Goal: Register for event/course

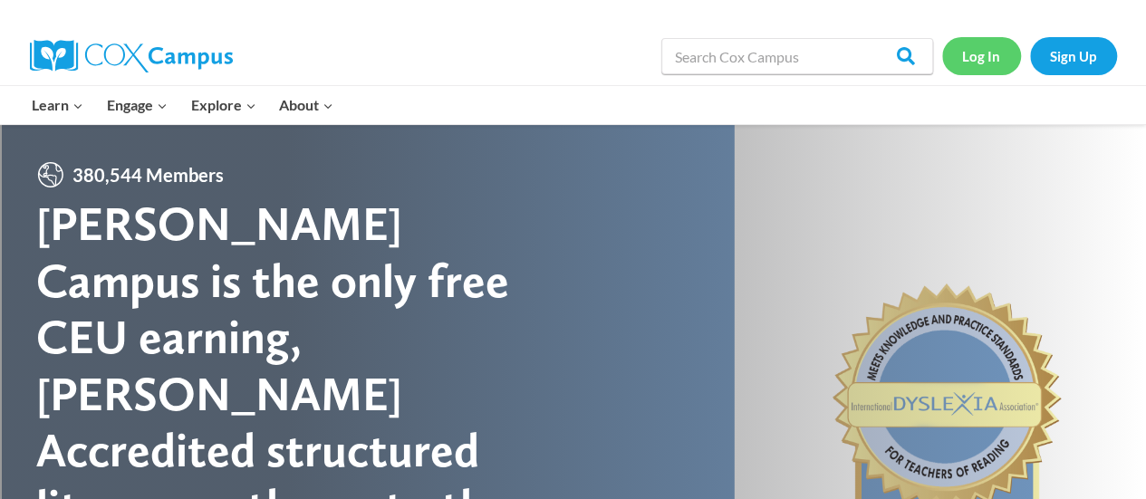
click at [977, 53] on link "Log In" at bounding box center [981, 55] width 79 height 37
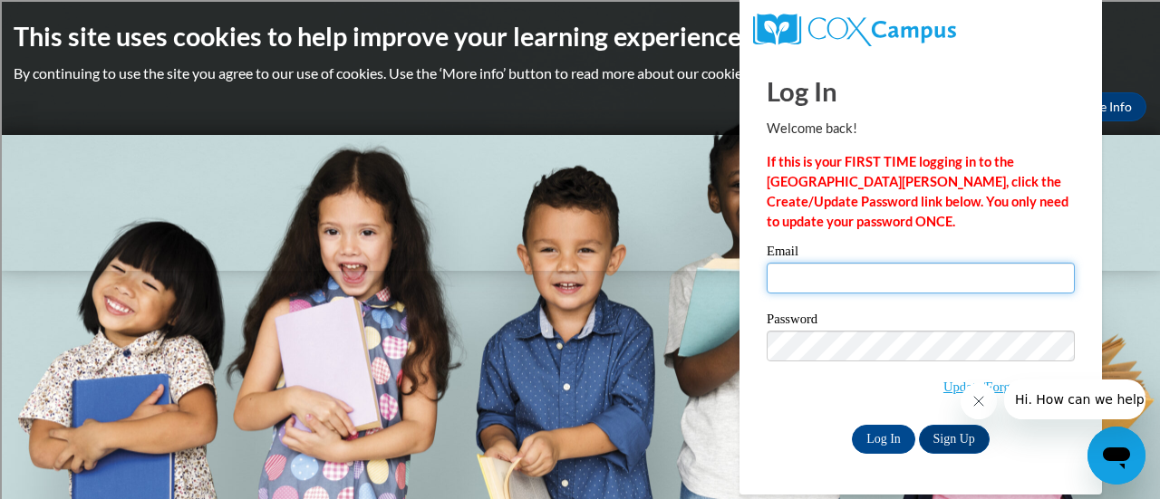
click at [797, 280] on input "Email" at bounding box center [921, 278] width 308 height 31
type input "[PERSON_NAME][EMAIL_ADDRESS][PERSON_NAME][DOMAIN_NAME]"
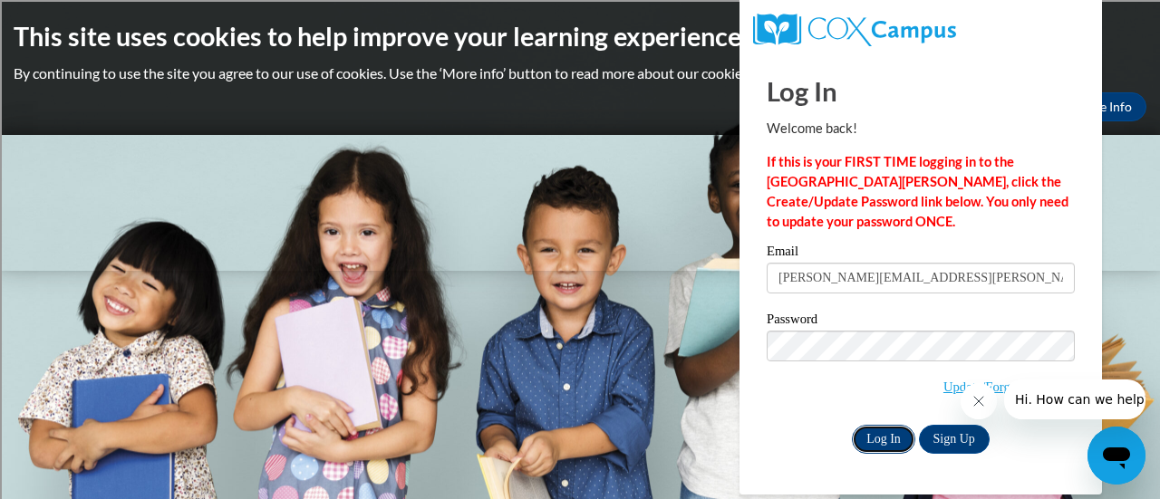
click at [870, 438] on input "Log In" at bounding box center [883, 439] width 63 height 29
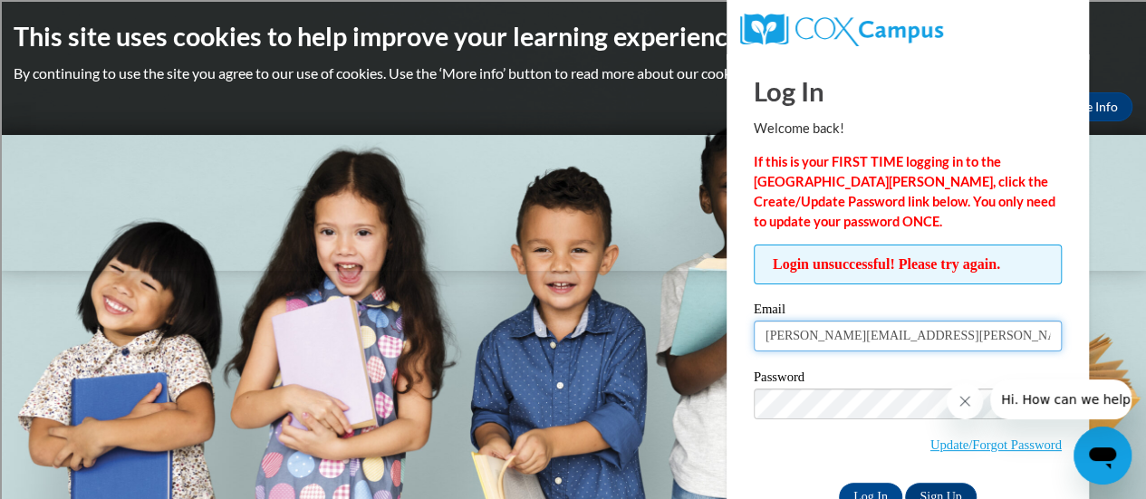
click at [824, 333] on input "[PERSON_NAME][EMAIL_ADDRESS][PERSON_NAME][DOMAIN_NAME]" at bounding box center [908, 336] width 308 height 31
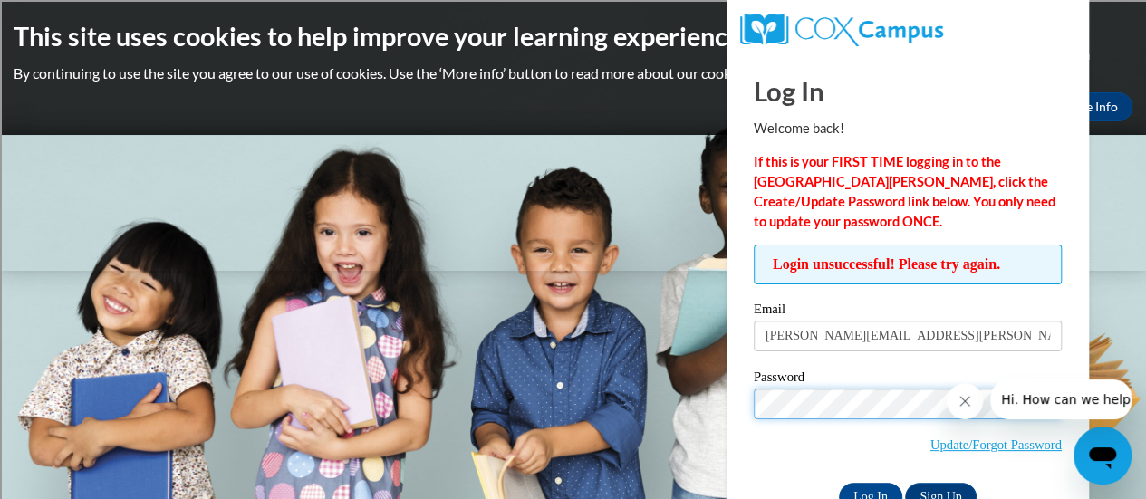
click at [839, 483] on input "Log In" at bounding box center [870, 497] width 63 height 29
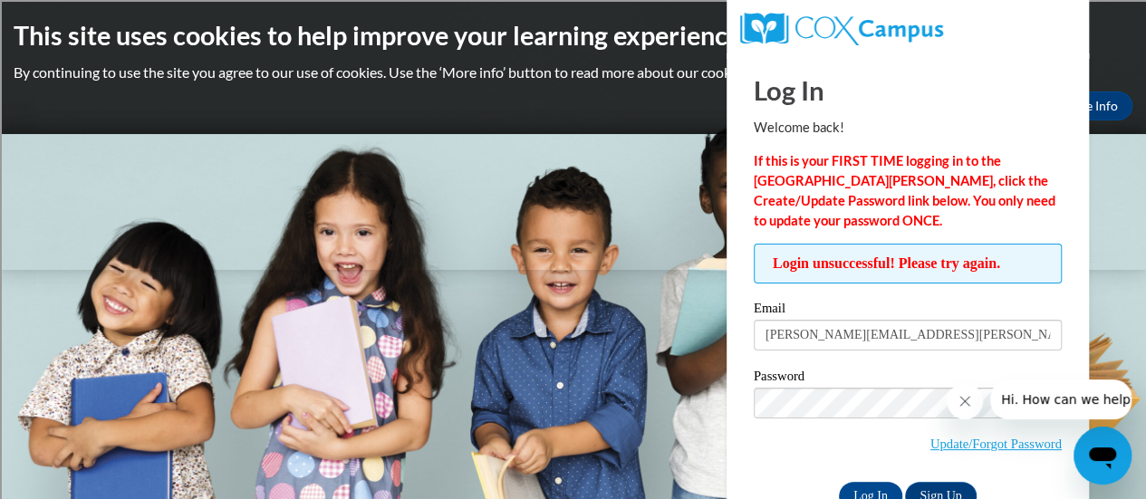
scroll to position [51, 0]
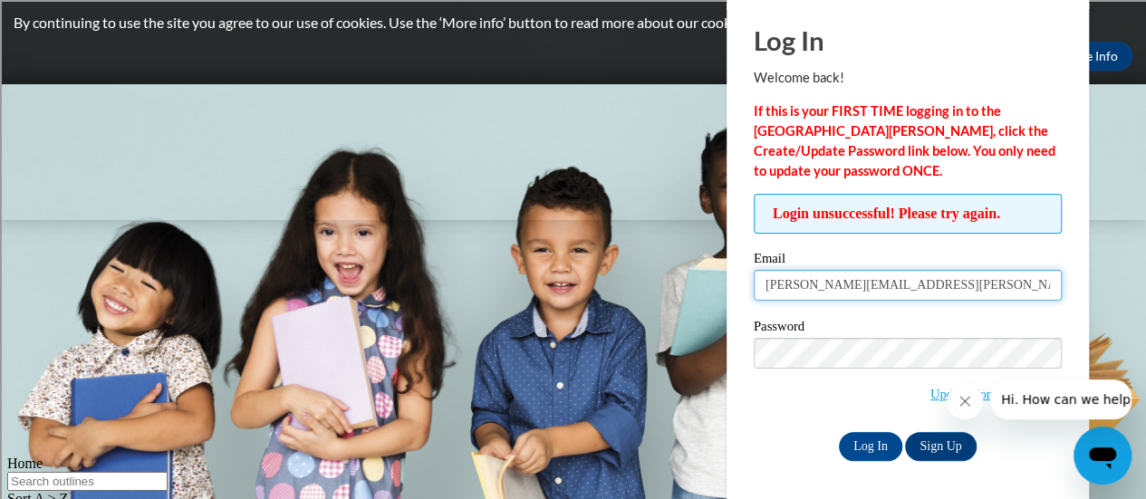
click at [861, 290] on input "[PERSON_NAME][EMAIL_ADDRESS][PERSON_NAME][DOMAIN_NAME]" at bounding box center [908, 285] width 308 height 31
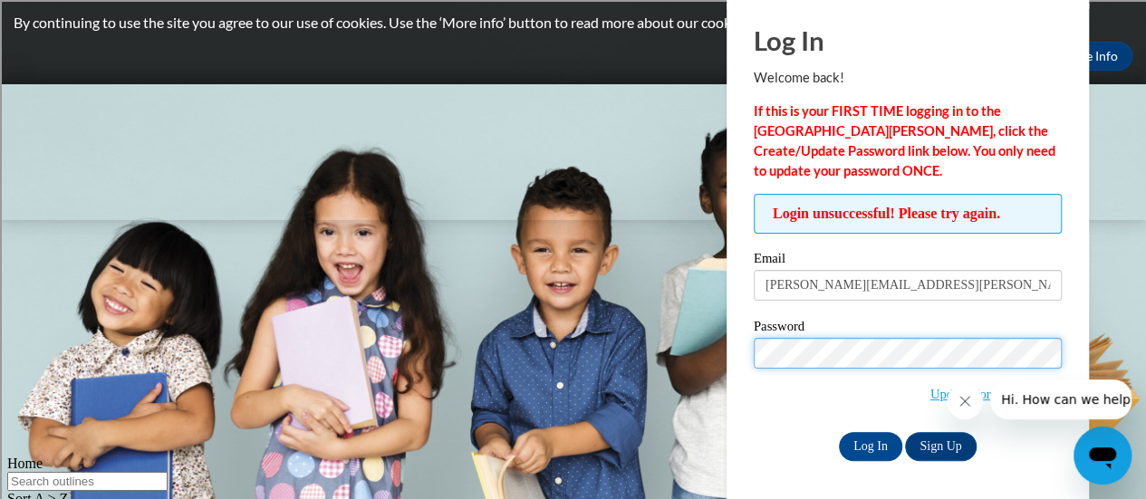
click at [839, 432] on input "Log In" at bounding box center [870, 446] width 63 height 29
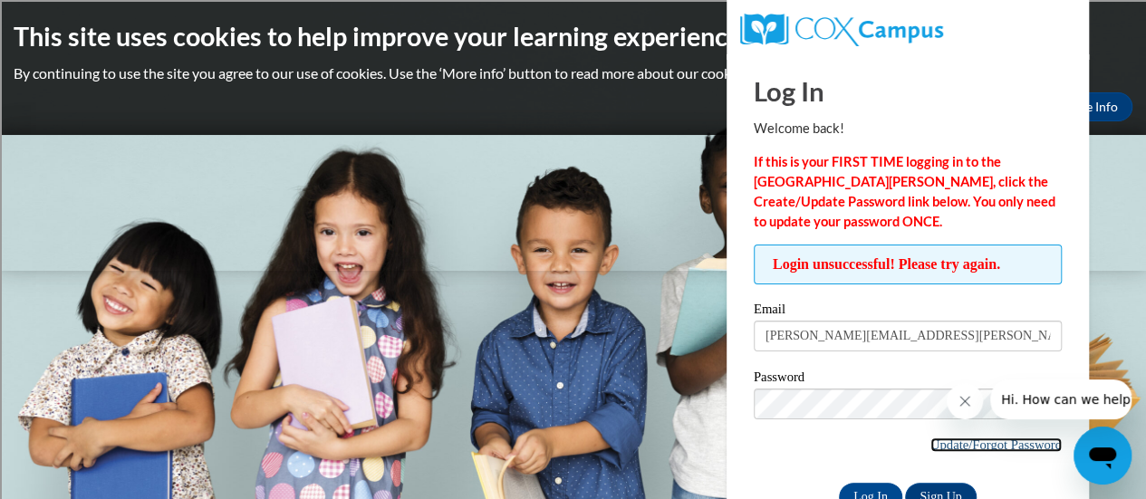
click at [936, 444] on link "Update/Forgot Password" at bounding box center [996, 445] width 131 height 14
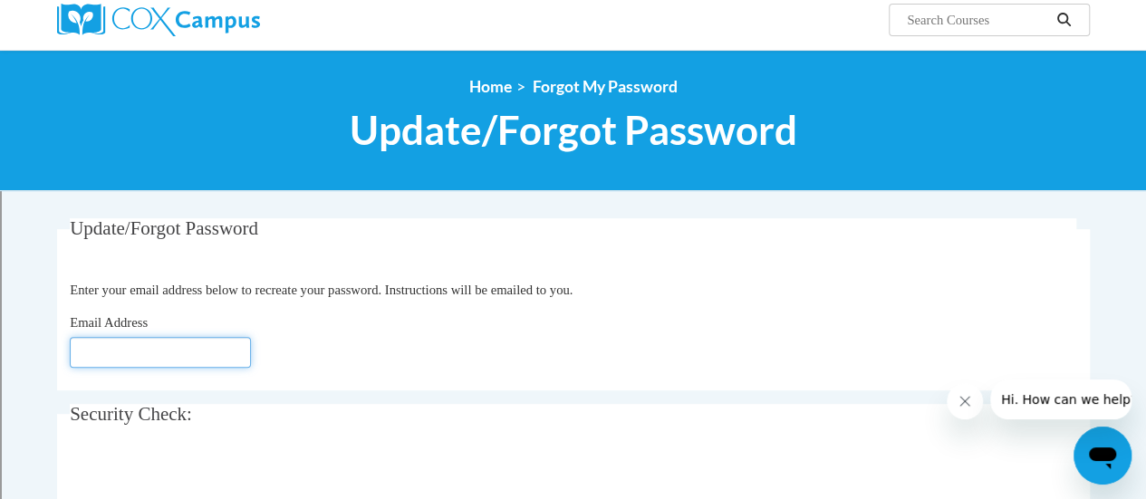
click at [94, 363] on input "Email Address" at bounding box center [160, 352] width 181 height 31
type input "[PERSON_NAME][EMAIL_ADDRESS][PERSON_NAME][DOMAIN_NAME]"
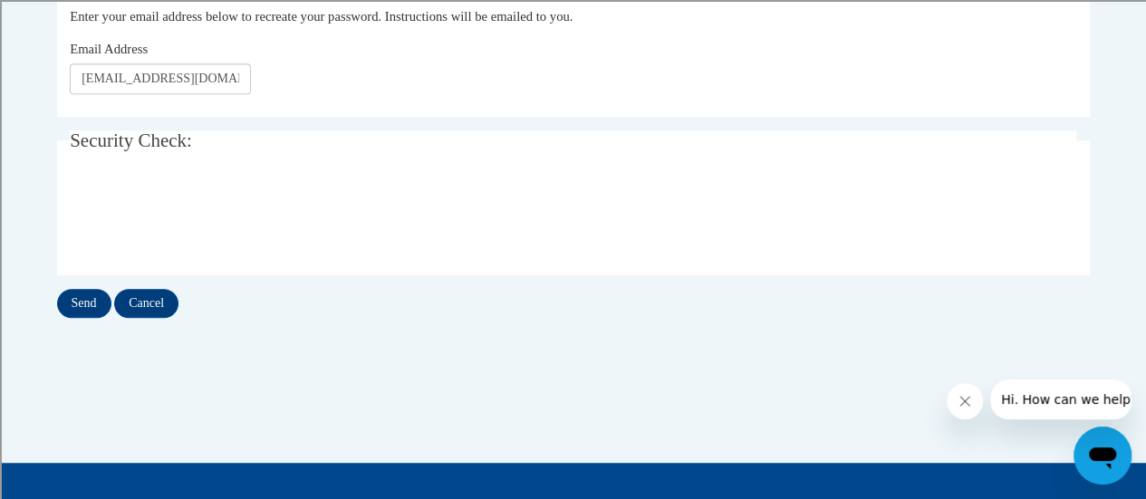
scroll to position [420, 0]
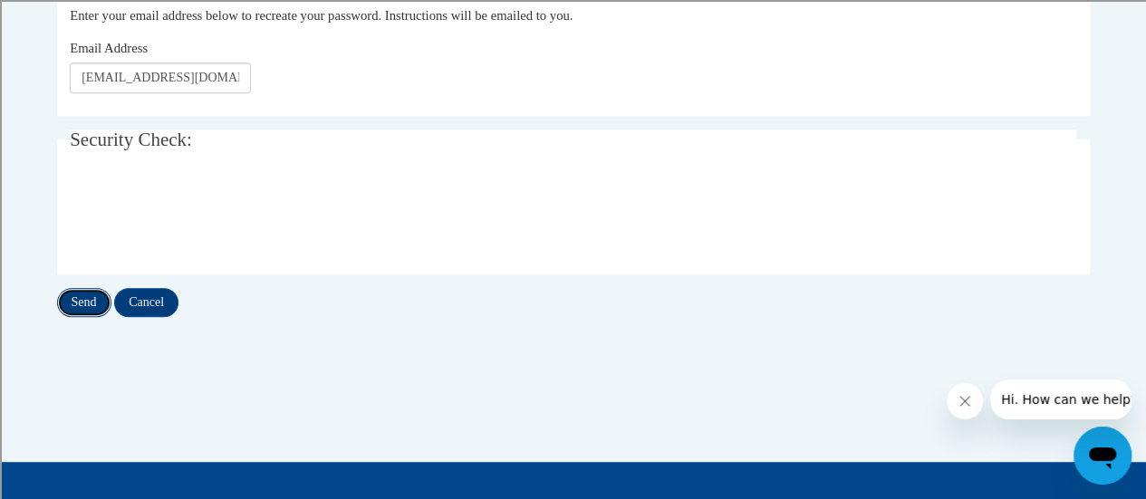
click at [74, 304] on input "Send" at bounding box center [84, 302] width 54 height 29
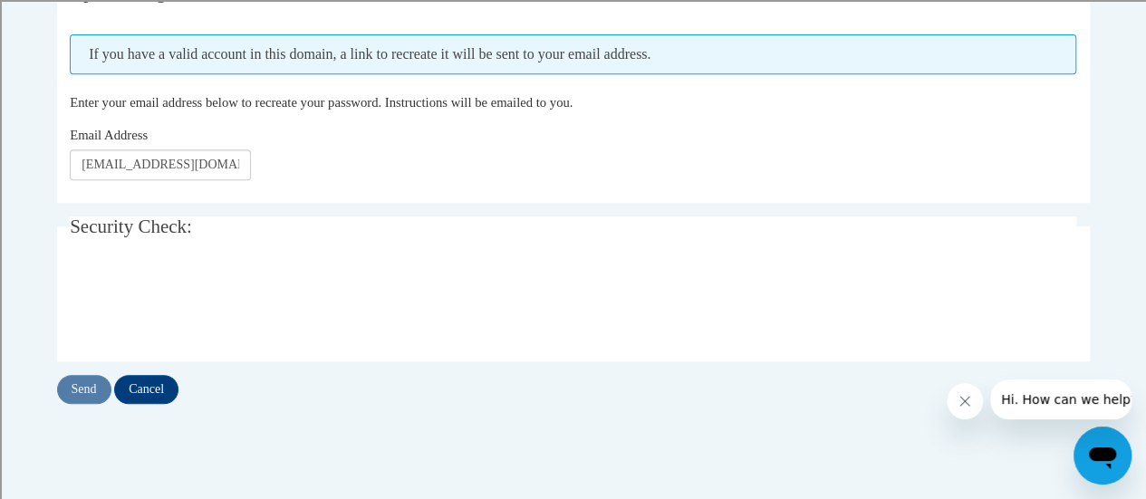
scroll to position [354, 0]
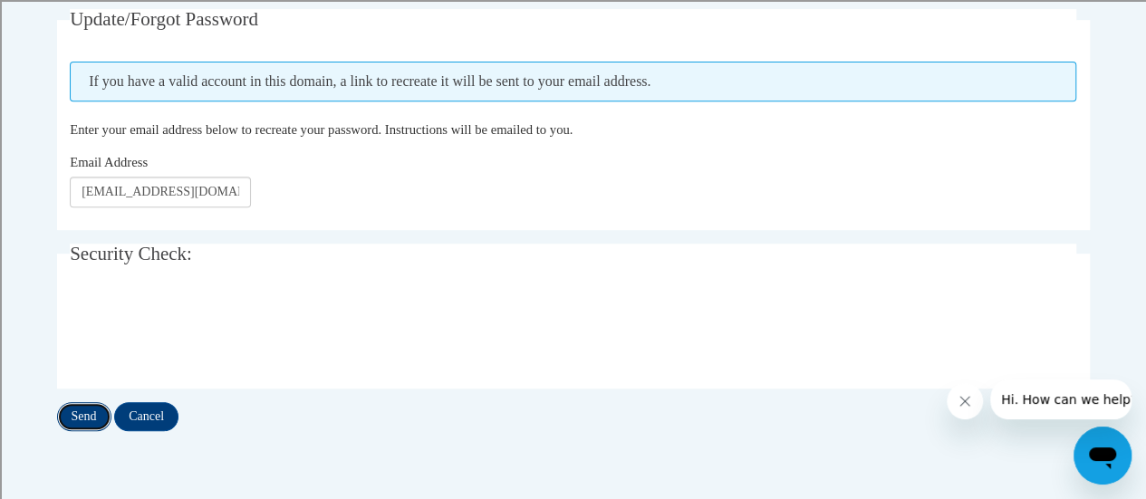
click at [87, 416] on input "Send" at bounding box center [84, 416] width 54 height 29
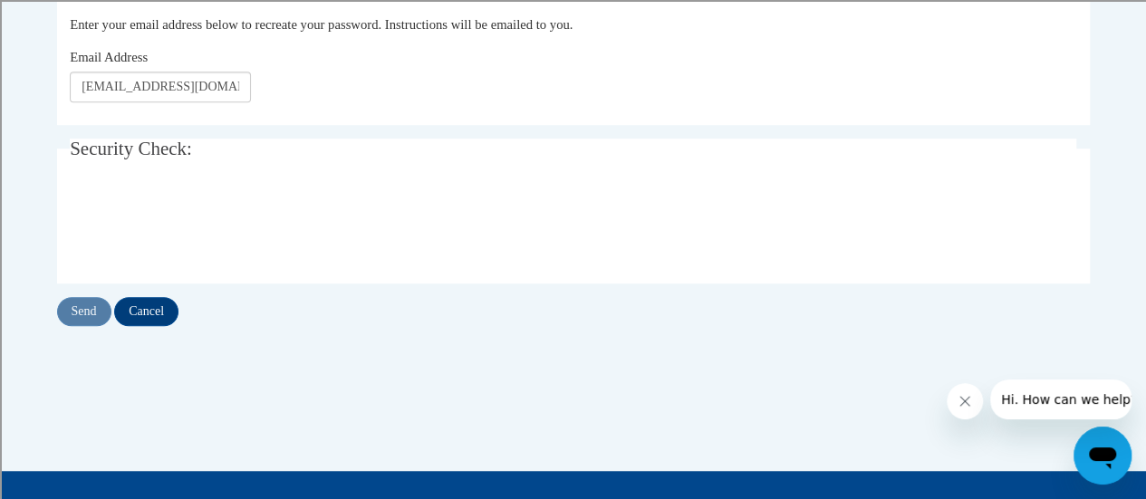
scroll to position [394, 0]
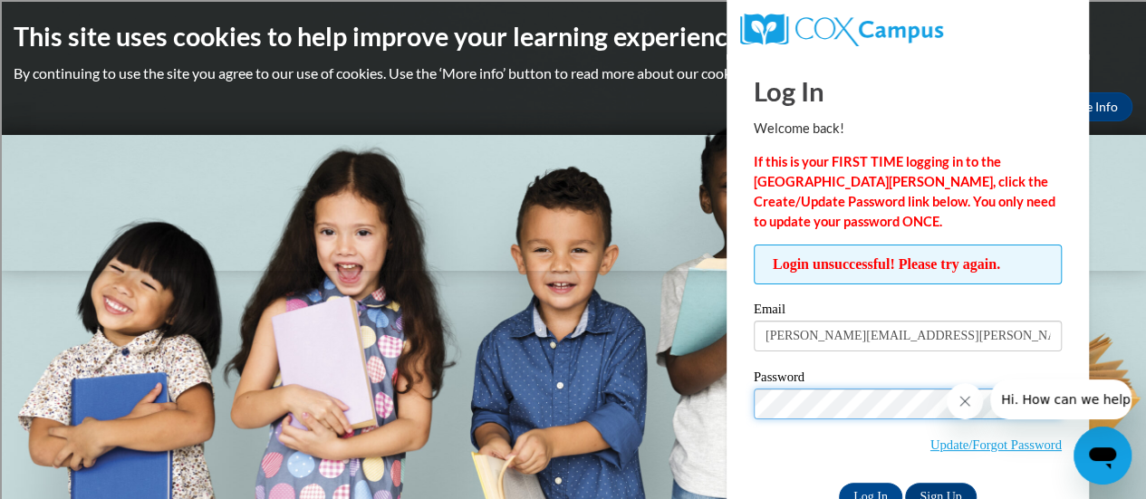
click at [839, 483] on input "Log In" at bounding box center [870, 497] width 63 height 29
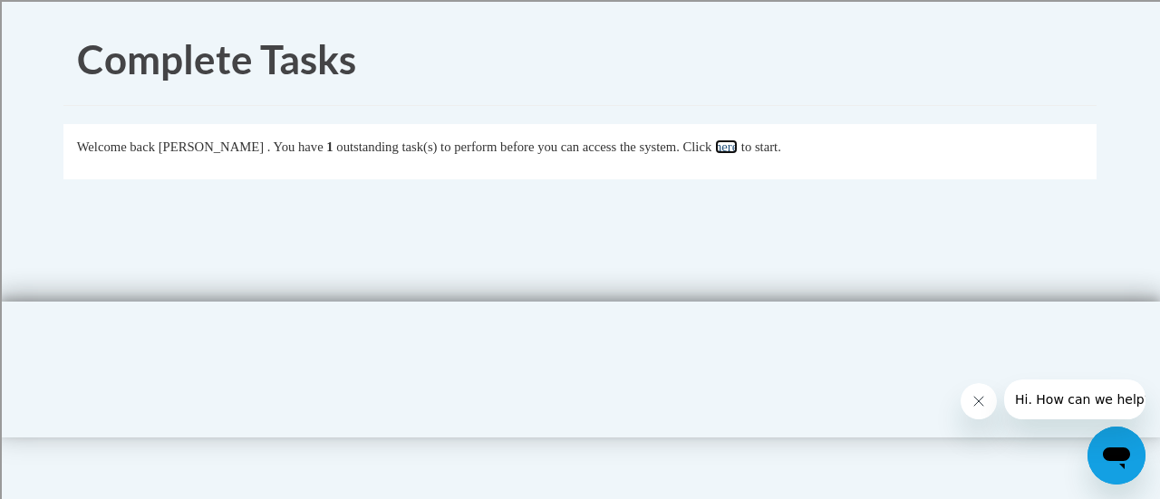
click at [738, 146] on link "here" at bounding box center [726, 147] width 23 height 14
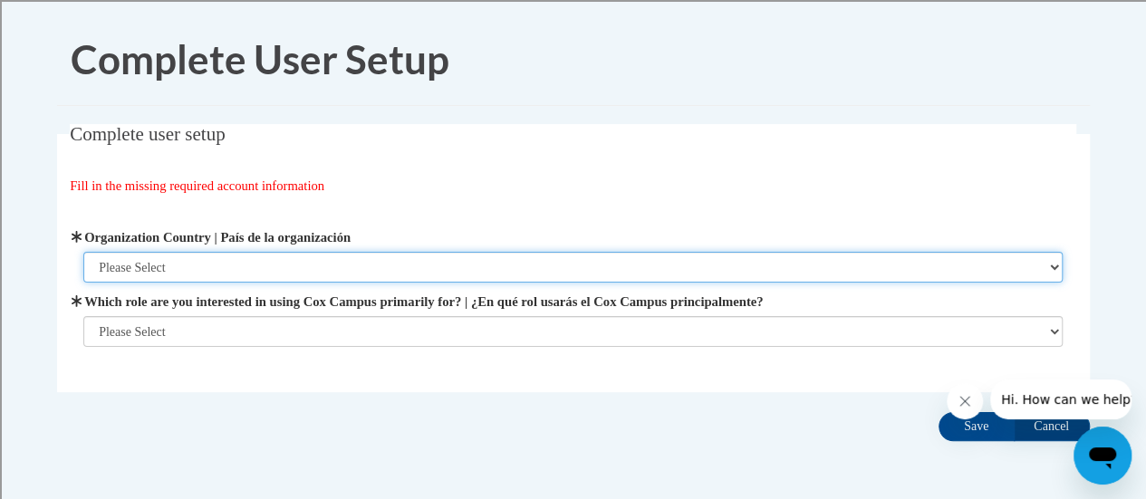
click at [505, 273] on select "Please Select [GEOGRAPHIC_DATA] | [GEOGRAPHIC_DATA] Outside of [GEOGRAPHIC_DATA…" at bounding box center [573, 267] width 980 height 31
select select "ad49bcad-a171-4b2e-b99c-48b446064914"
click at [83, 252] on select "Please Select [GEOGRAPHIC_DATA] | [GEOGRAPHIC_DATA] Outside of [GEOGRAPHIC_DATA…" at bounding box center [573, 267] width 980 height 31
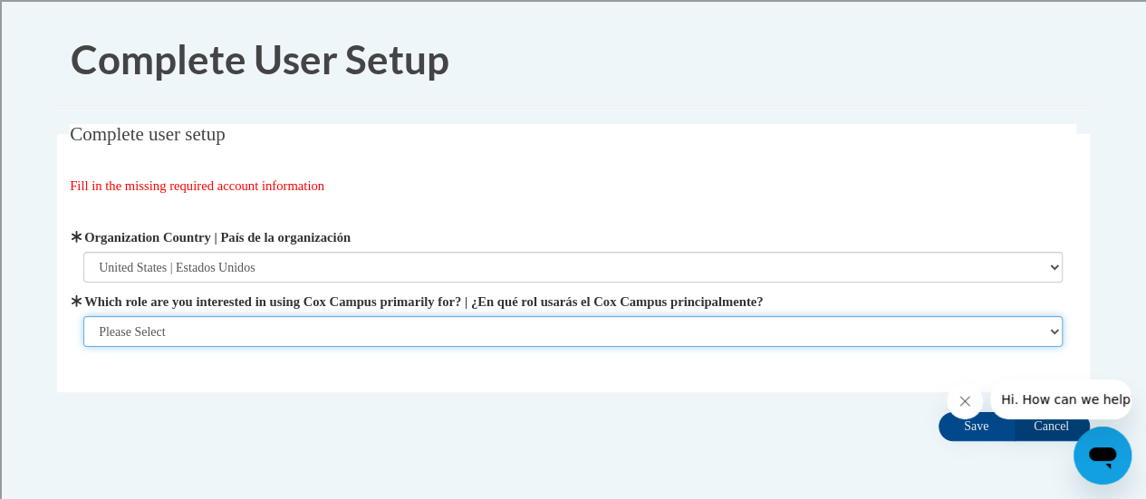
click at [364, 334] on select "Please Select College/University | Colegio/Universidad Community/Nonprofit Part…" at bounding box center [573, 331] width 980 height 31
click at [362, 337] on select "Please Select College/University | Colegio/Universidad Community/Nonprofit Part…" at bounding box center [573, 331] width 980 height 31
select select "fbf2d438-af2f-41f8-98f1-81c410e29de3"
click at [83, 347] on select "Please Select College/University | Colegio/Universidad Community/Nonprofit Part…" at bounding box center [573, 331] width 980 height 31
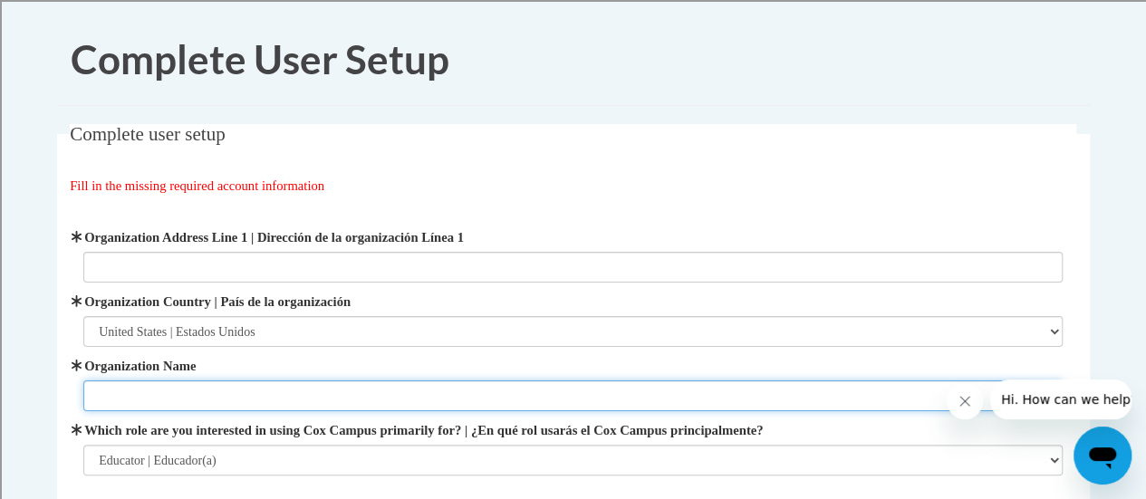
click at [316, 401] on input "Organization Name" at bounding box center [573, 396] width 980 height 31
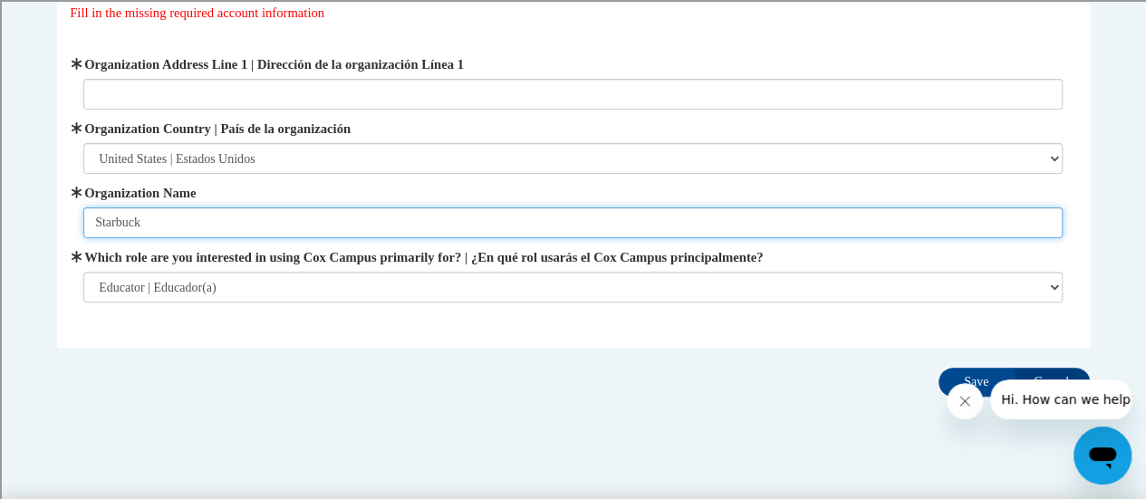
scroll to position [198, 0]
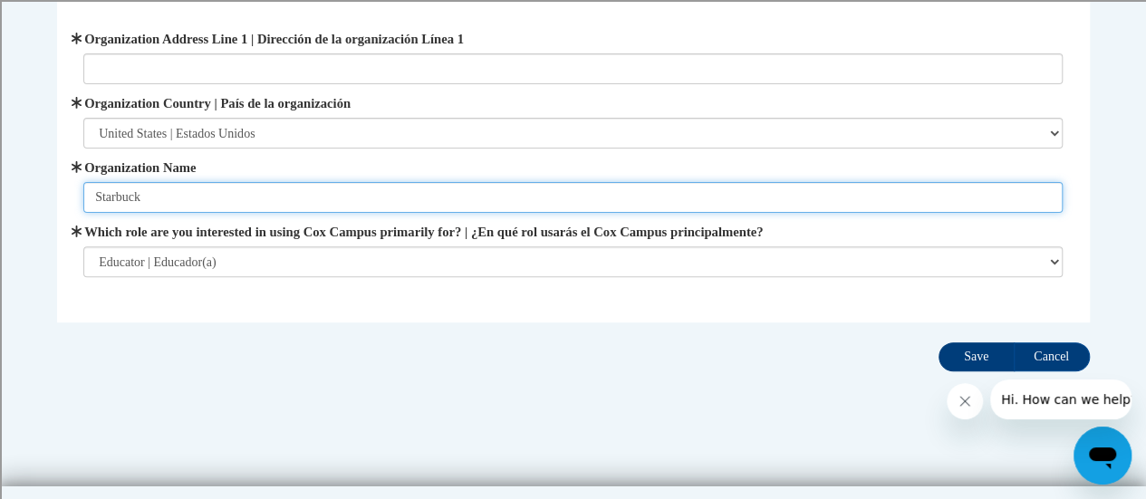
type input "Starbuck"
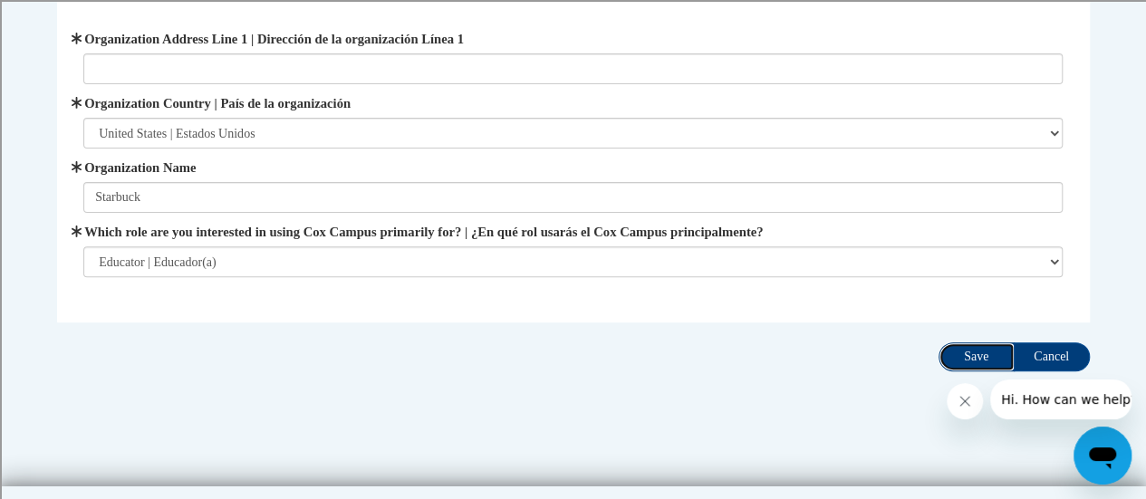
click at [979, 357] on input "Save" at bounding box center [977, 357] width 76 height 29
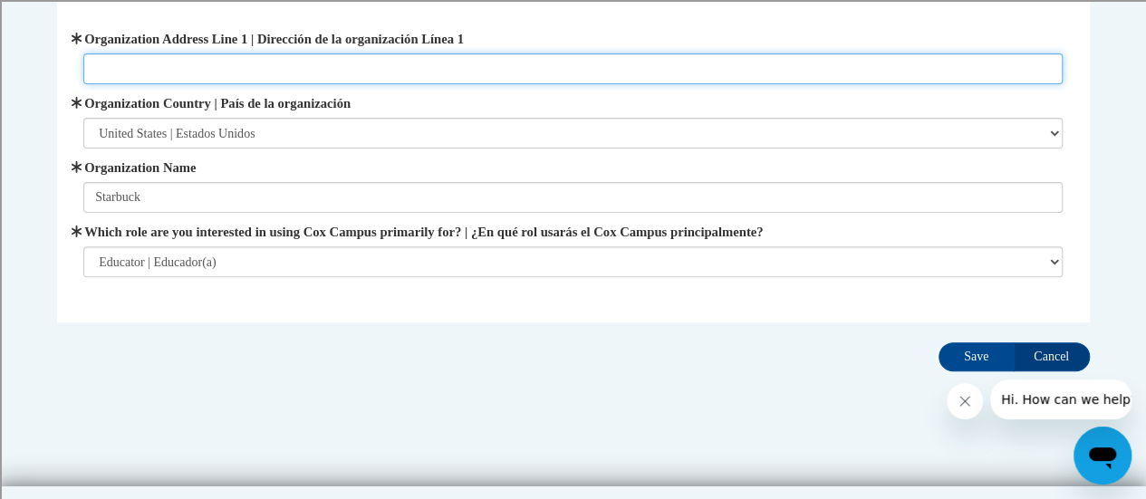
click at [146, 66] on input "Organization Address Line 1 | Dirección de la organización Línea 1" at bounding box center [573, 68] width 980 height 31
click at [939, 343] on input "Save" at bounding box center [977, 357] width 76 height 29
click at [170, 74] on input "[STREET_ADDRESS][US_STATE]" at bounding box center [573, 68] width 980 height 31
type input "1516 Ohio Sreet"
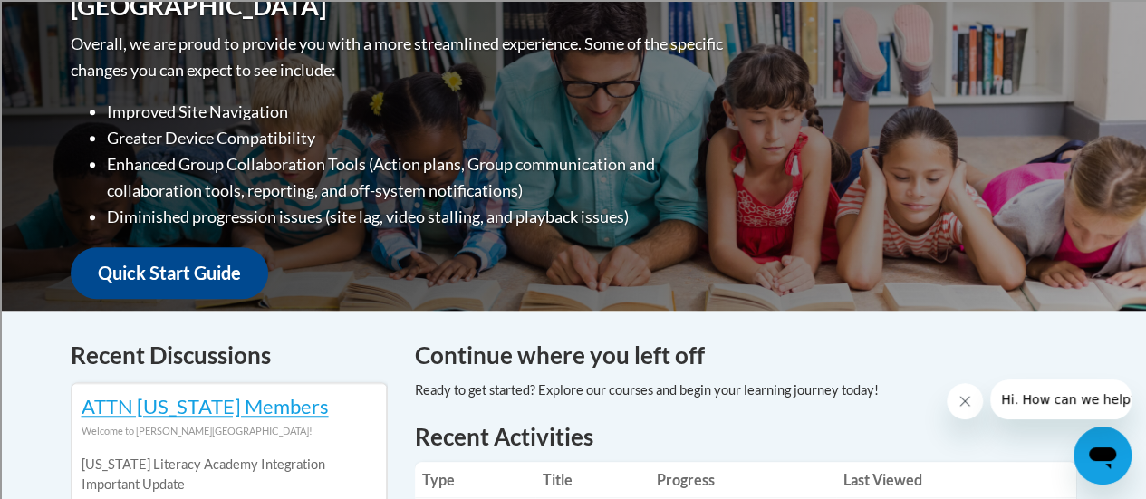
scroll to position [230, 0]
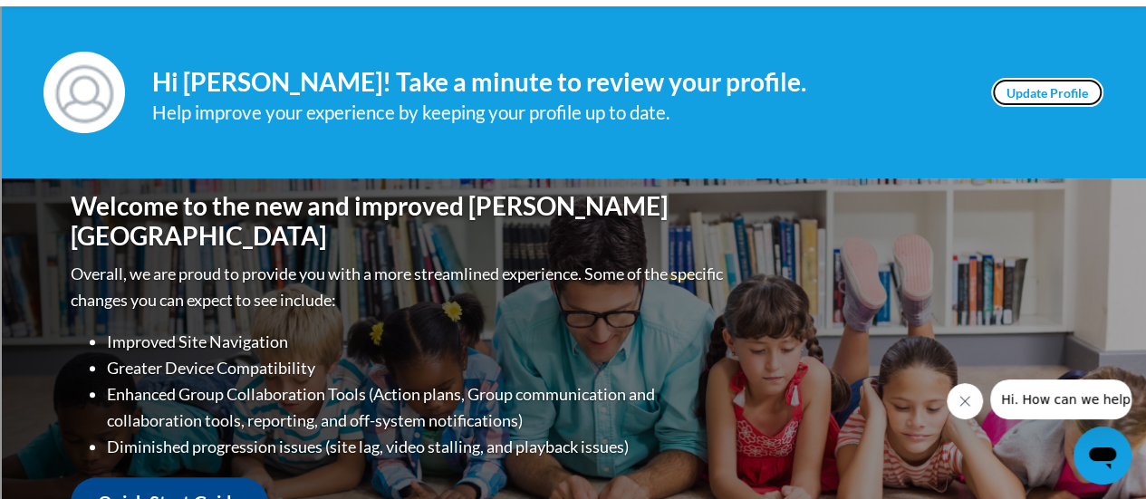
click at [1000, 86] on link "Update Profile" at bounding box center [1047, 92] width 112 height 29
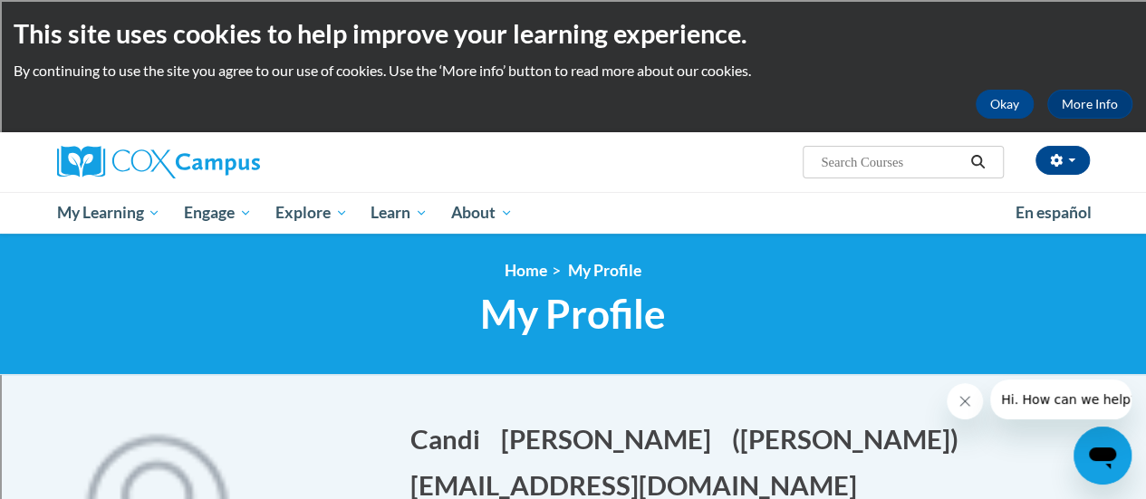
scroll to position [2, 0]
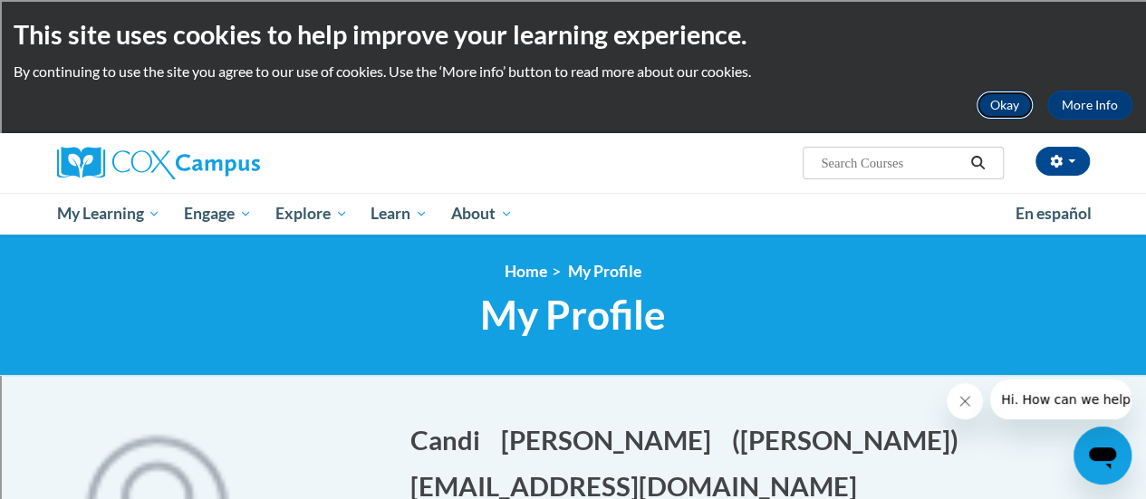
click at [996, 106] on button "Okay" at bounding box center [1005, 105] width 58 height 29
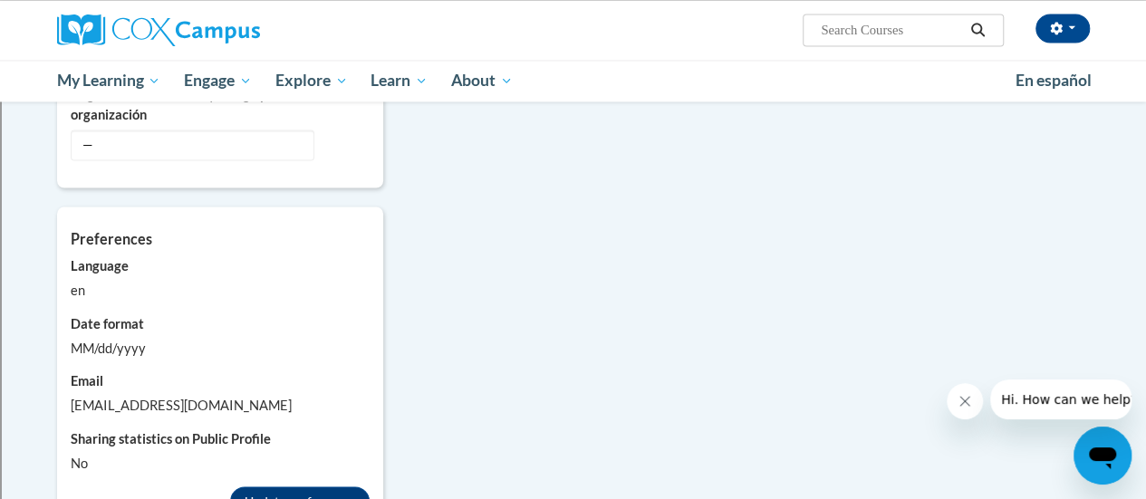
scroll to position [1477, 0]
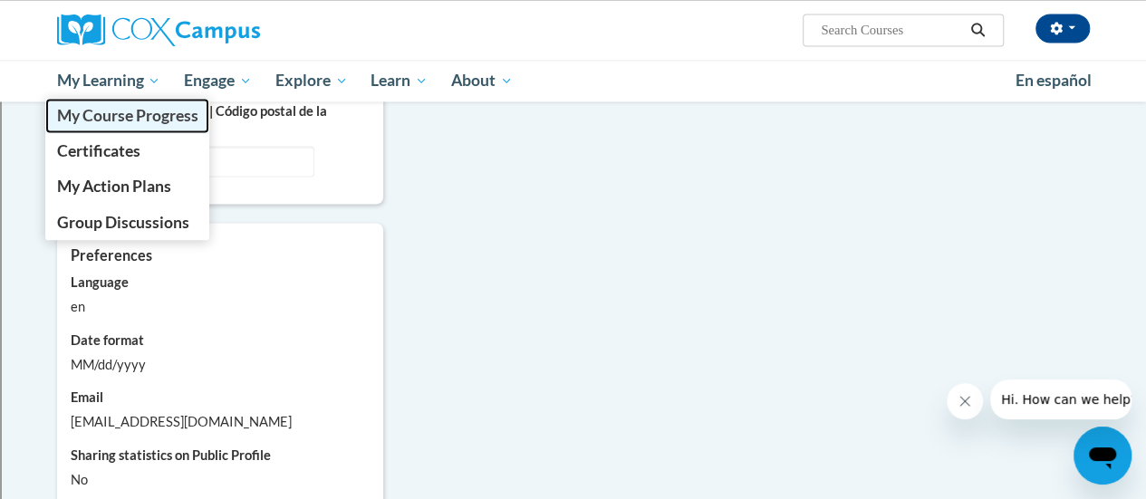
click at [134, 121] on span "My Course Progress" at bounding box center [126, 115] width 141 height 19
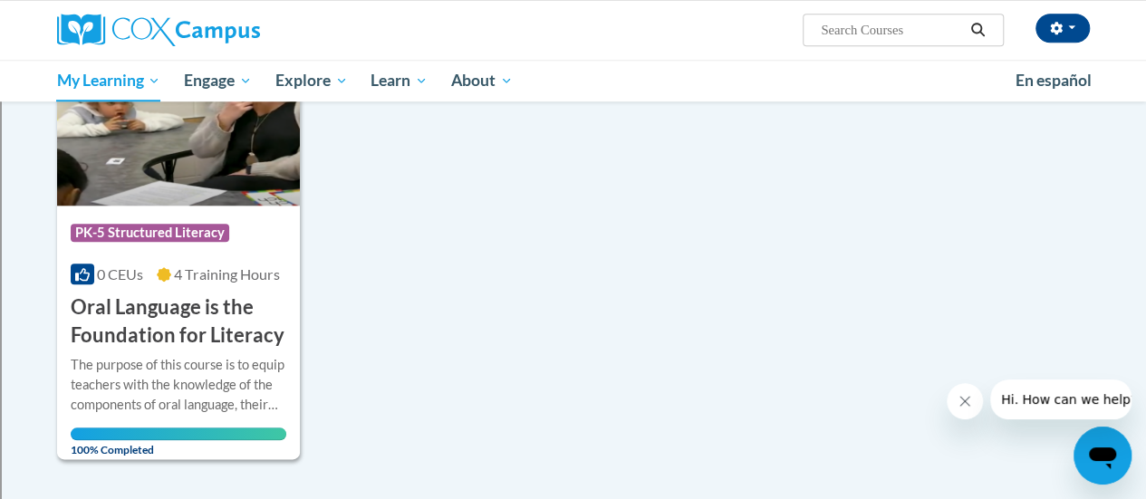
scroll to position [794, 0]
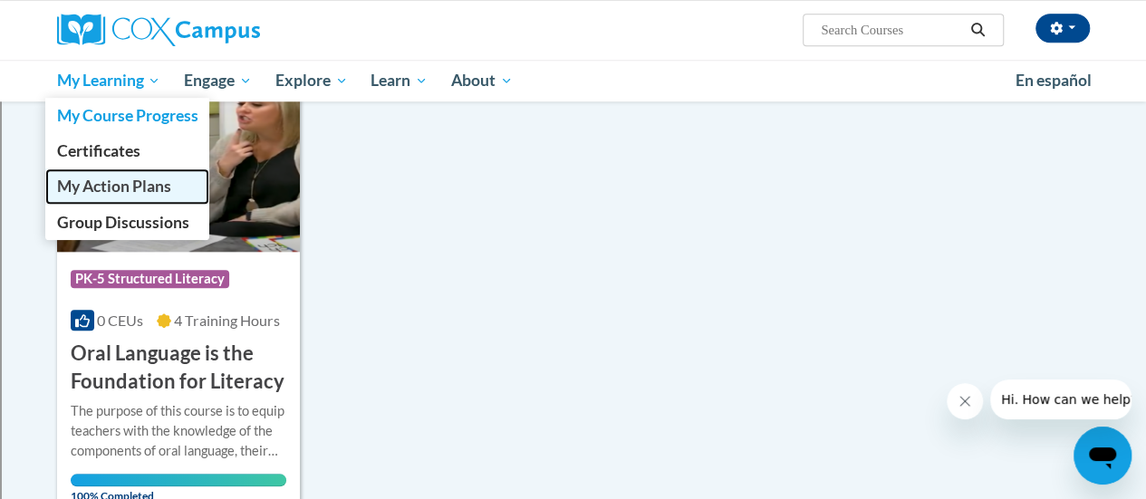
click at [101, 191] on span "My Action Plans" at bounding box center [113, 186] width 114 height 19
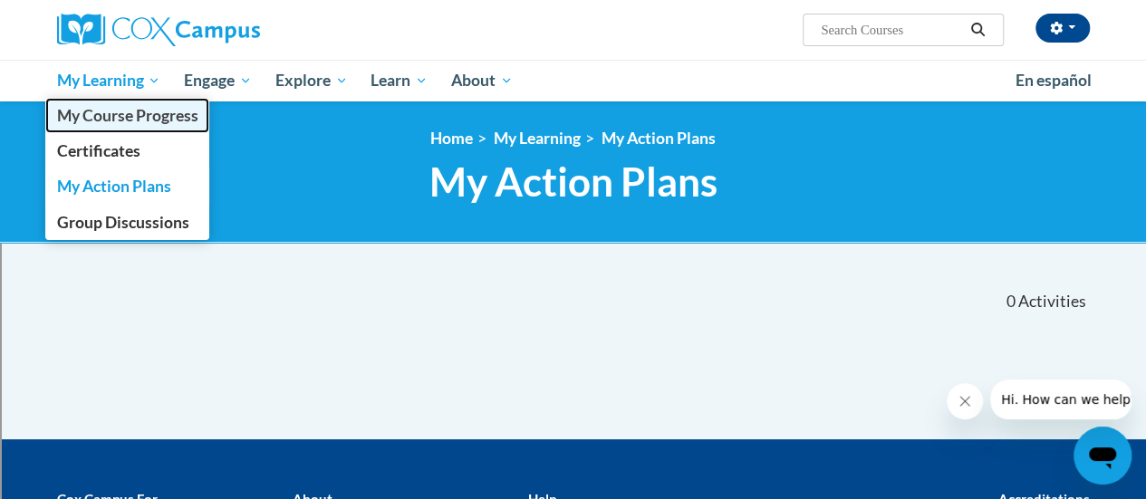
click at [98, 120] on span "My Course Progress" at bounding box center [126, 115] width 141 height 19
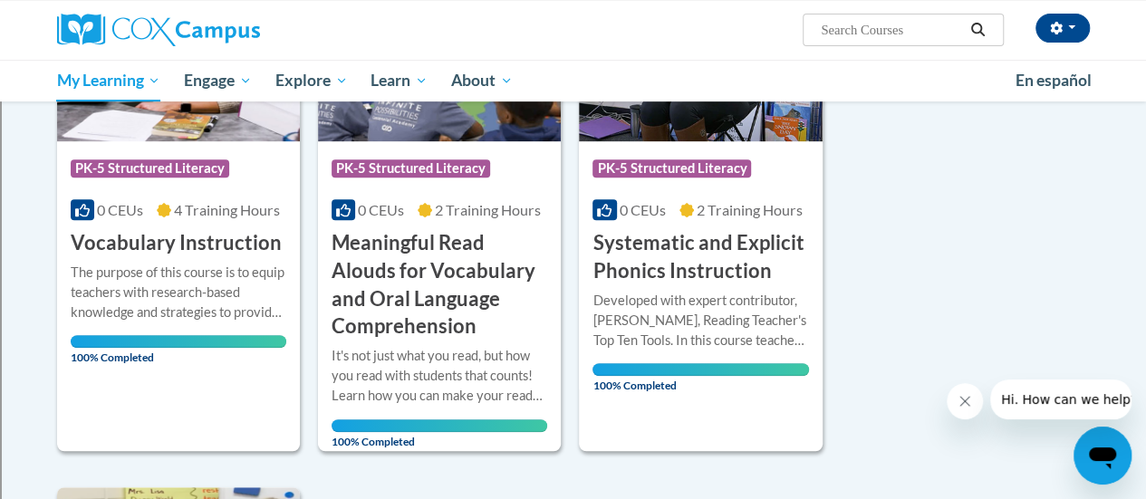
scroll to position [374, 0]
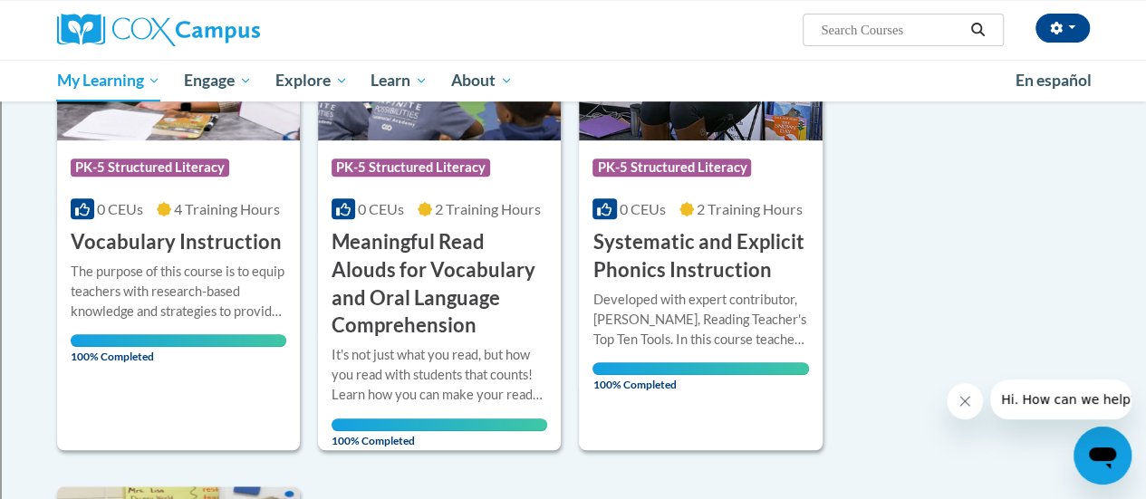
click at [830, 35] on input "Search..." at bounding box center [891, 30] width 145 height 22
type input "r"
type input "Reading comprehensuon"
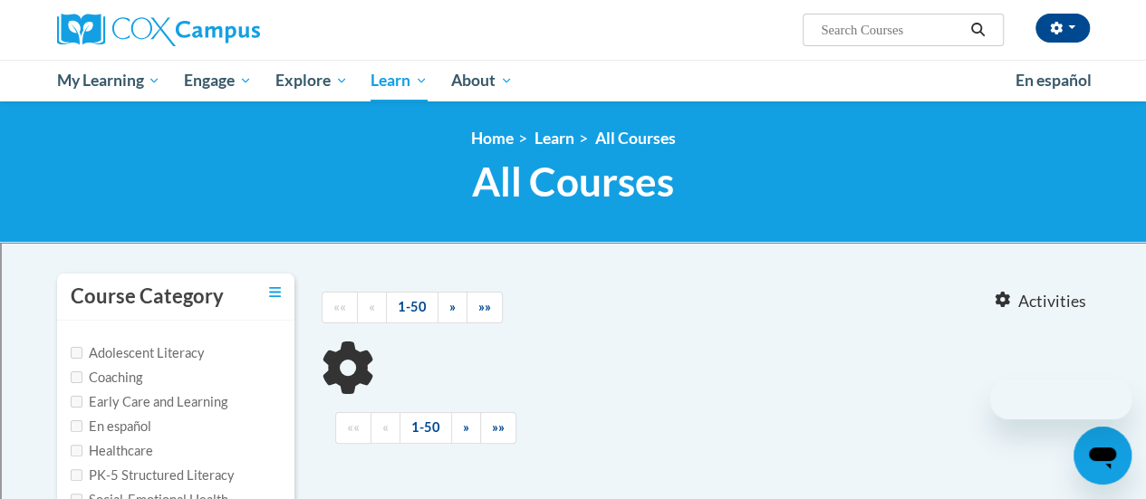
type input "Reading comprehensuon"
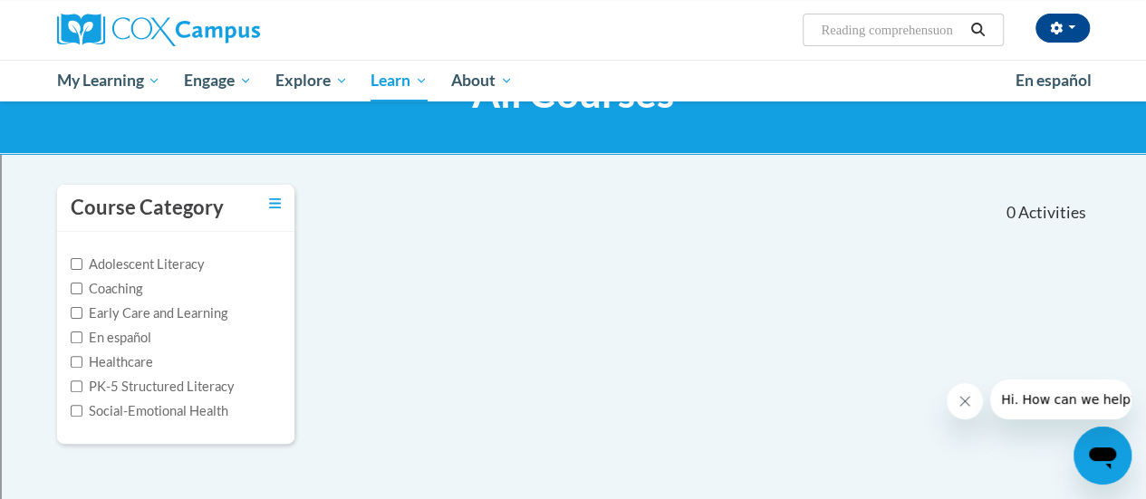
scroll to position [88, 0]
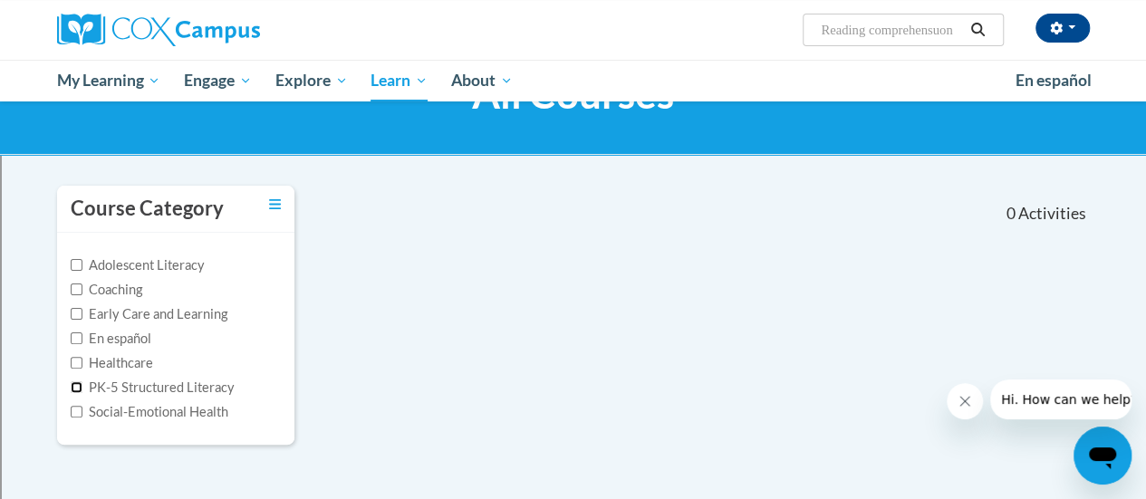
click at [78, 389] on input "PK-5 Structured Literacy" at bounding box center [77, 388] width 12 height 12
checkbox input "true"
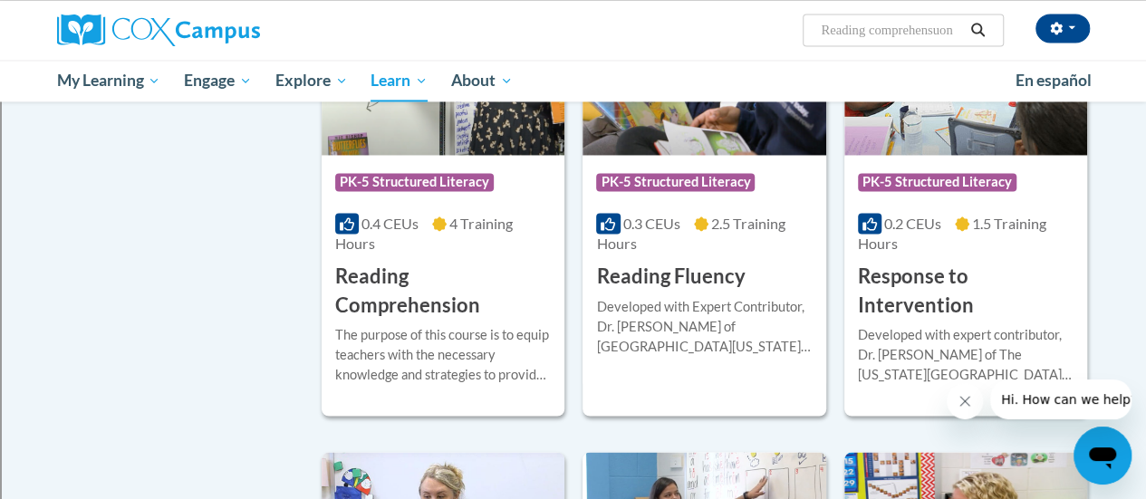
scroll to position [1409, 0]
click at [390, 303] on h3 "Reading Comprehension" at bounding box center [443, 290] width 216 height 56
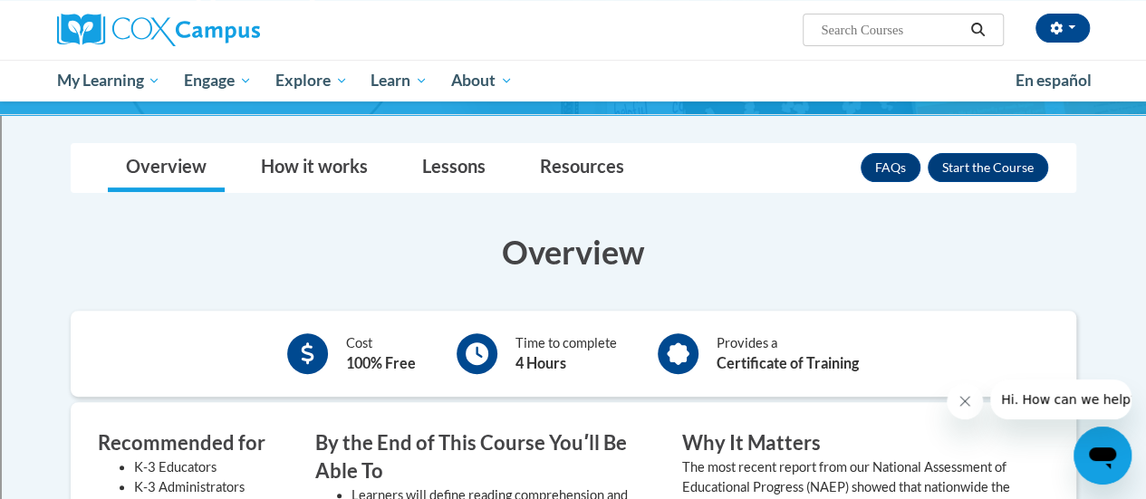
scroll to position [222, 0]
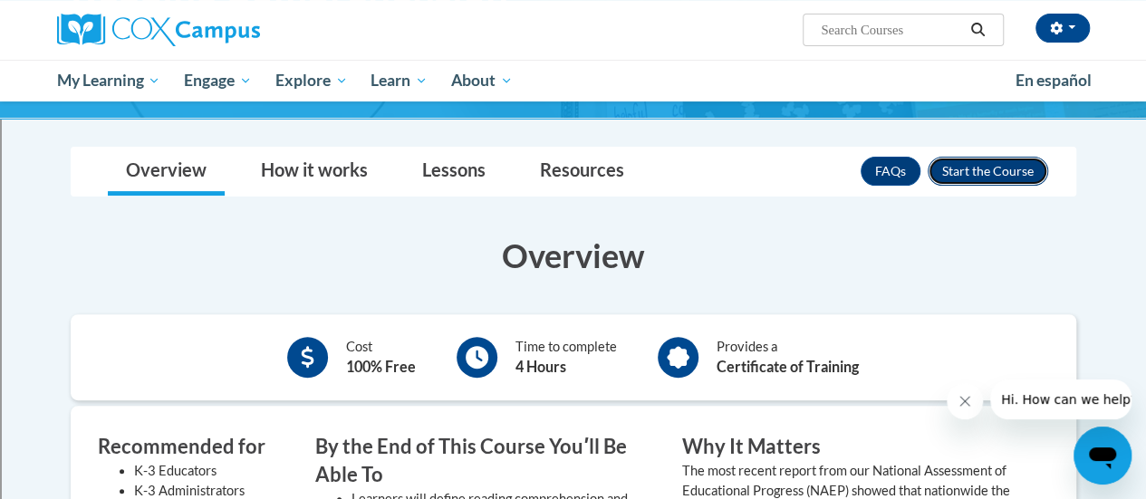
click at [948, 169] on button "Enroll" at bounding box center [988, 171] width 121 height 29
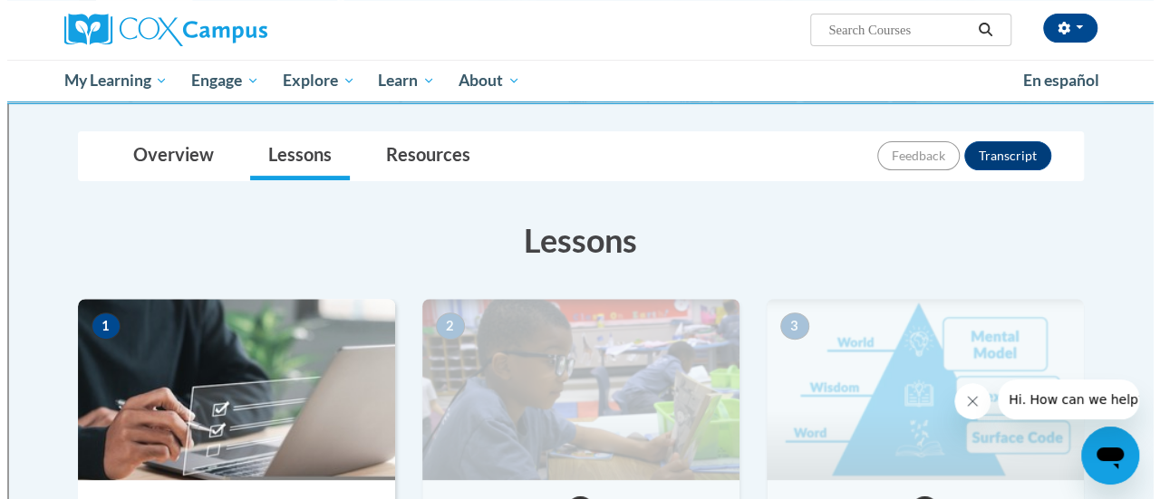
scroll to position [444, 0]
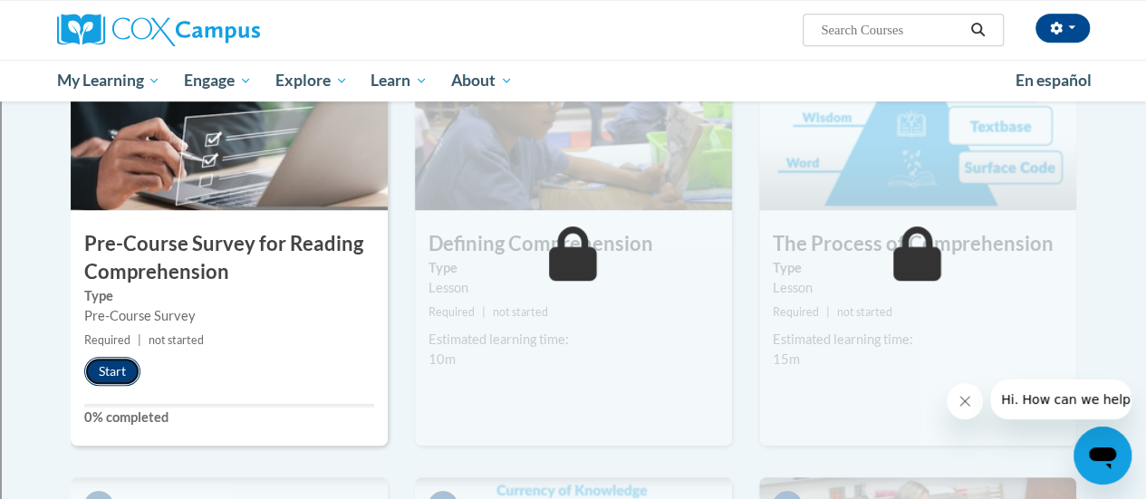
click at [98, 369] on button "Start" at bounding box center [112, 371] width 56 height 29
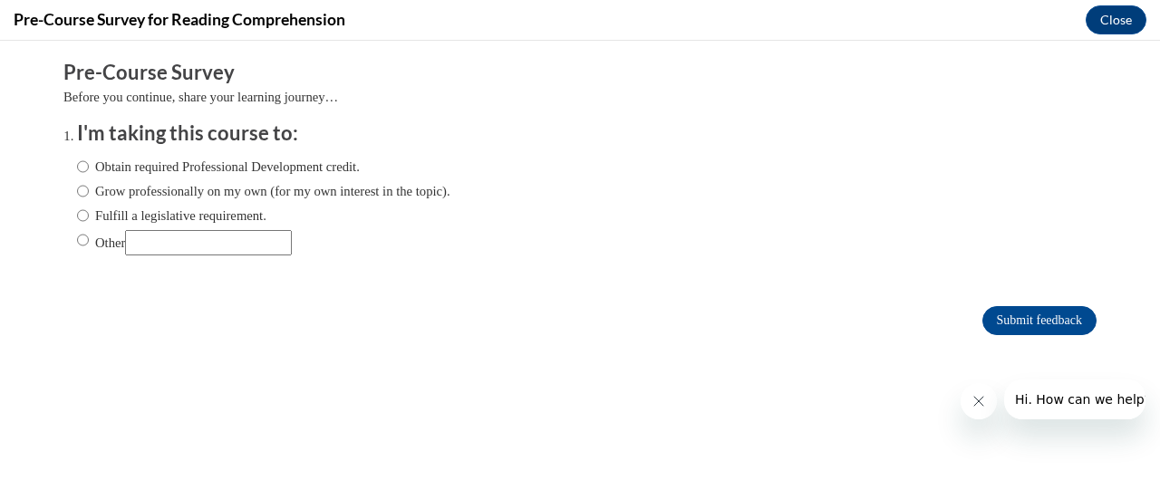
scroll to position [0, 0]
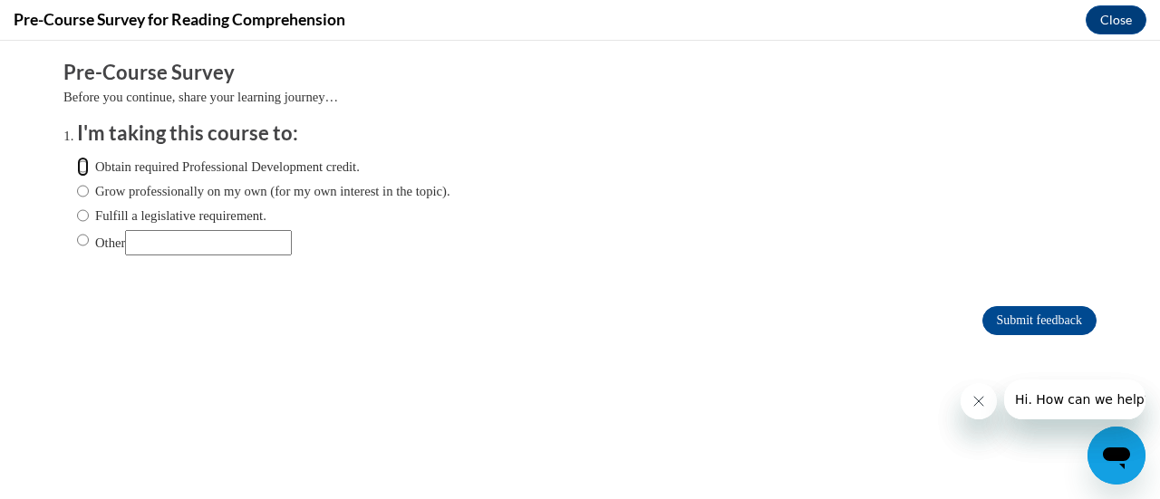
click at [77, 168] on input "Obtain required Professional Development credit." at bounding box center [83, 167] width 12 height 20
radio input "true"
click at [1042, 327] on input "Submit feedback" at bounding box center [1039, 320] width 114 height 29
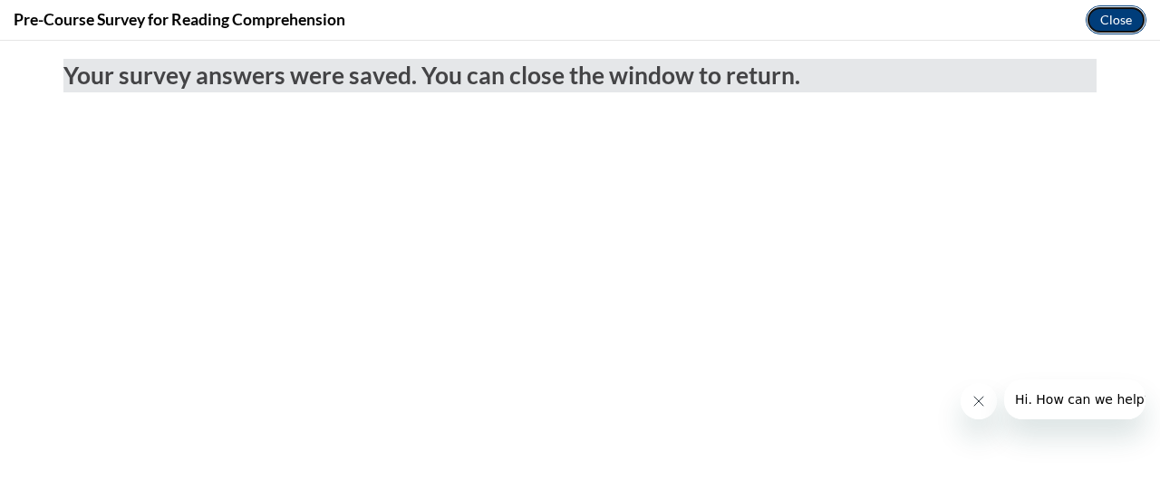
click at [1112, 24] on button "Close" at bounding box center [1116, 19] width 61 height 29
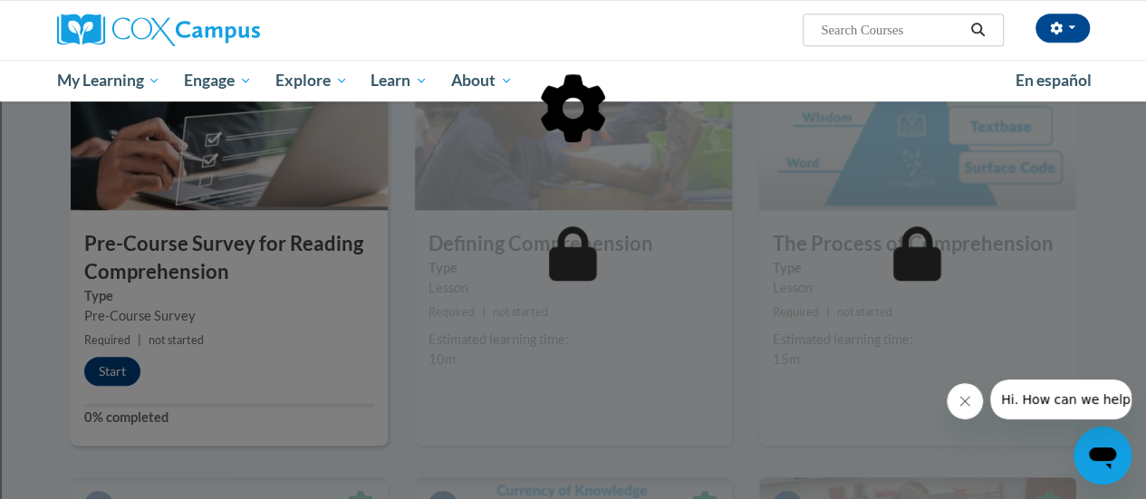
click at [101, 361] on div at bounding box center [574, 201] width 1006 height 344
click at [100, 366] on div at bounding box center [574, 201] width 1006 height 344
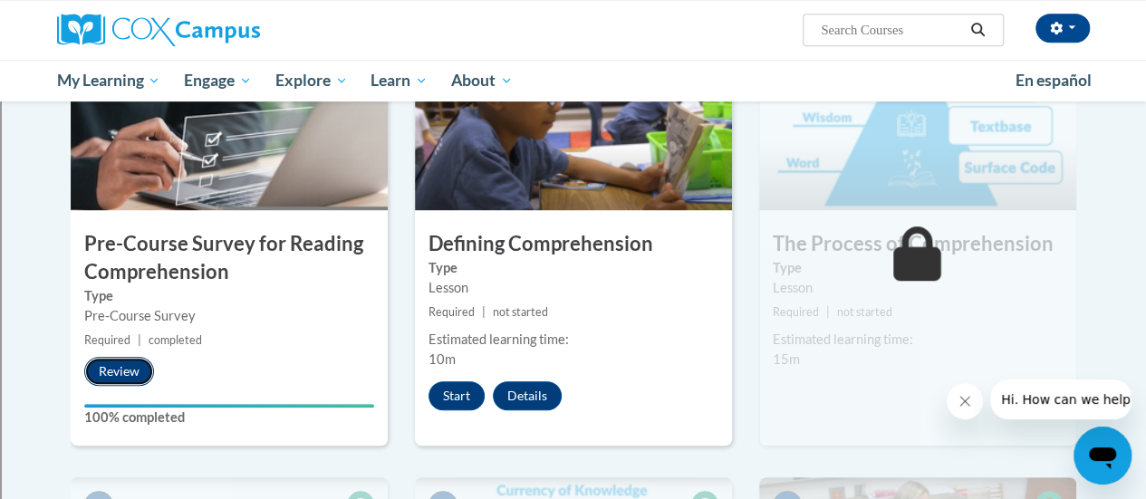
click at [108, 370] on button "Review" at bounding box center [119, 371] width 70 height 29
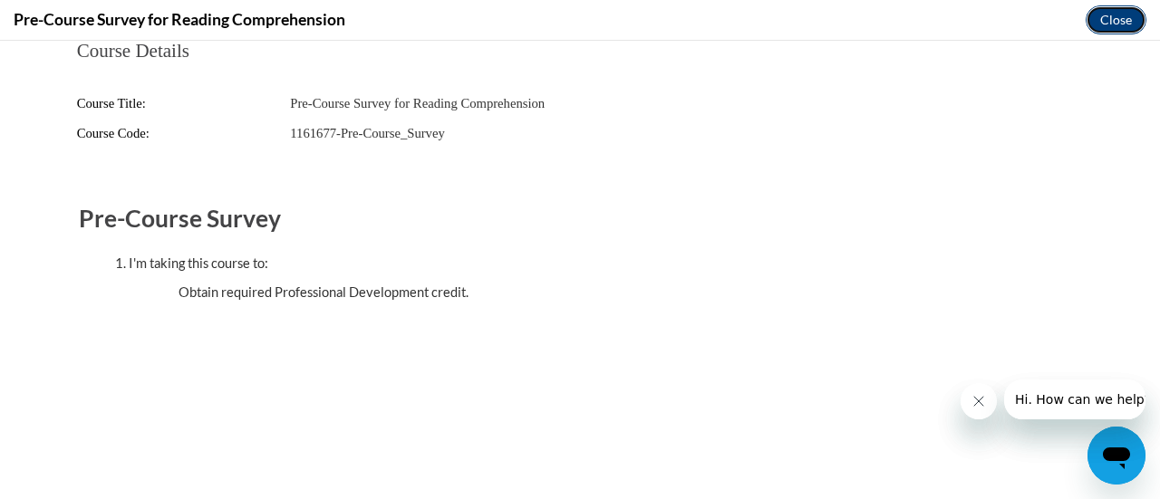
click at [1090, 21] on button "Close" at bounding box center [1116, 19] width 61 height 29
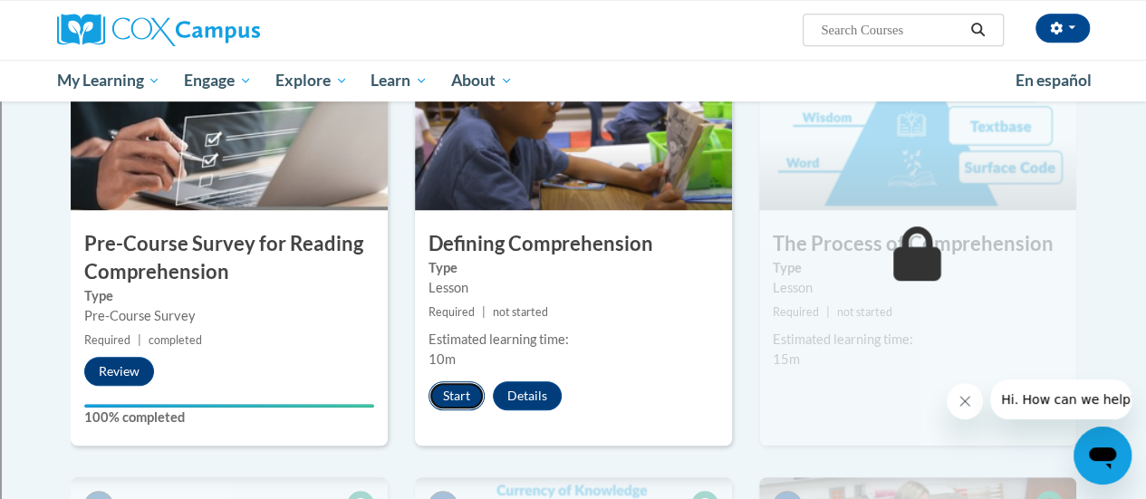
click at [452, 394] on button "Start" at bounding box center [457, 396] width 56 height 29
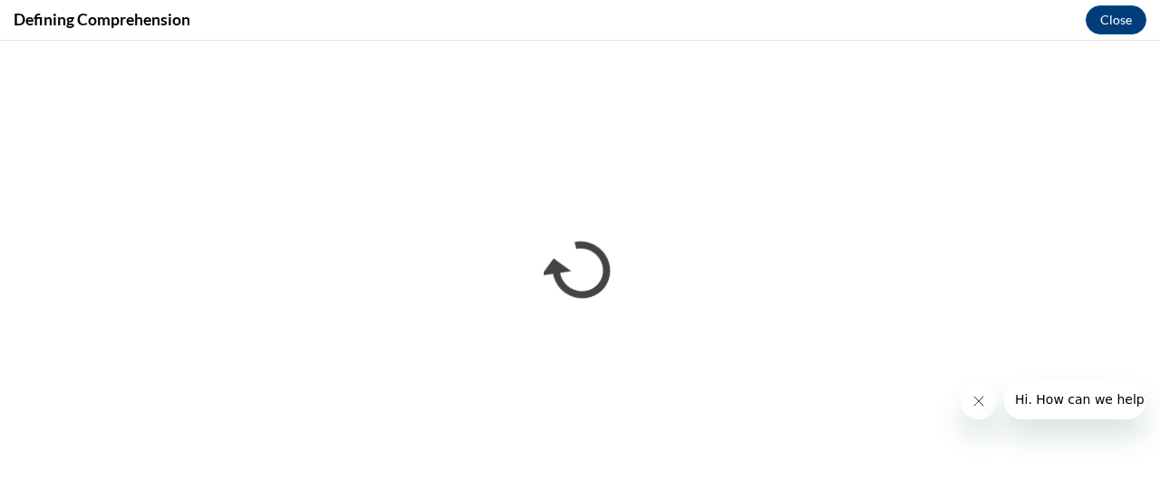
click at [977, 403] on icon "Close message from company" at bounding box center [978, 401] width 14 height 14
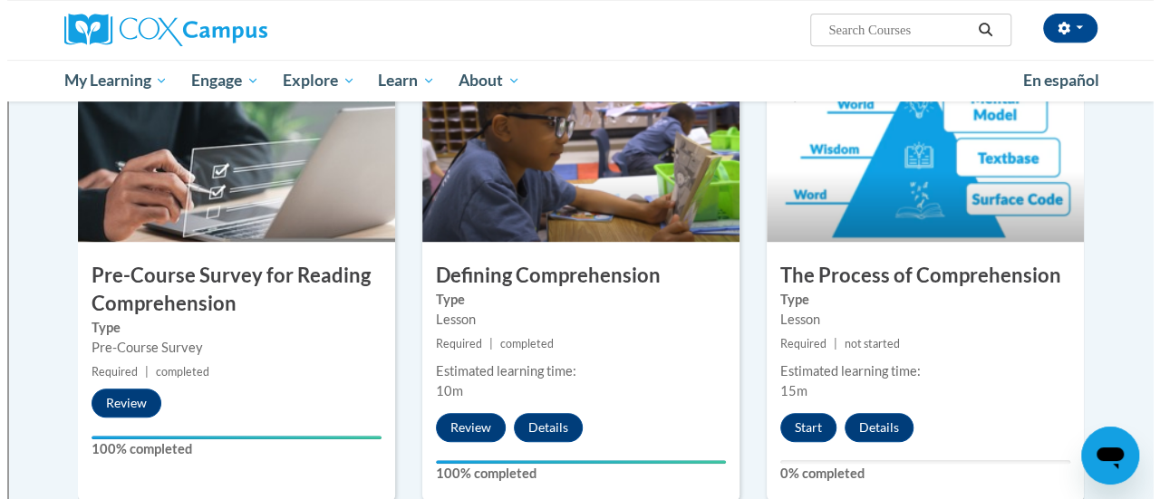
scroll to position [411, 0]
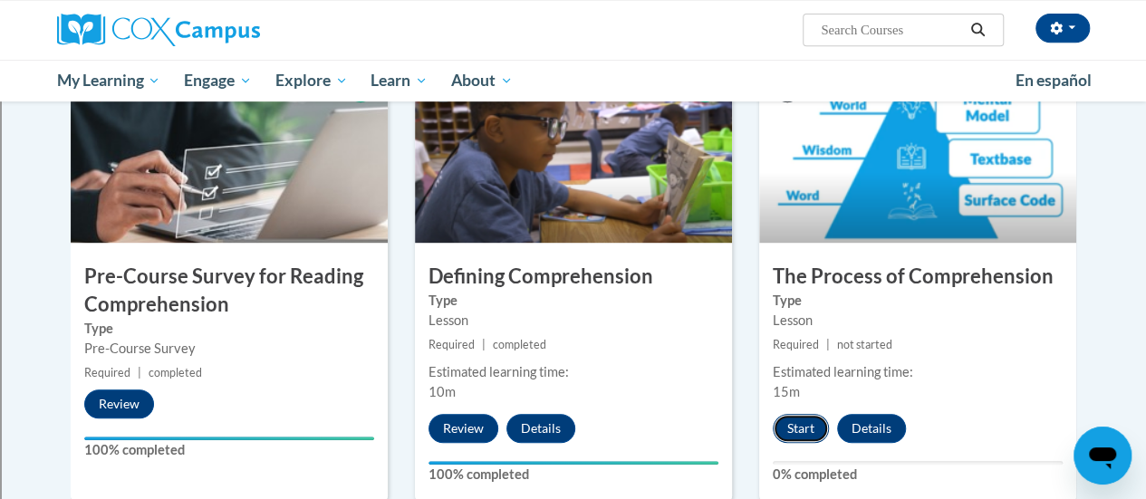
click at [787, 436] on button "Start" at bounding box center [801, 428] width 56 height 29
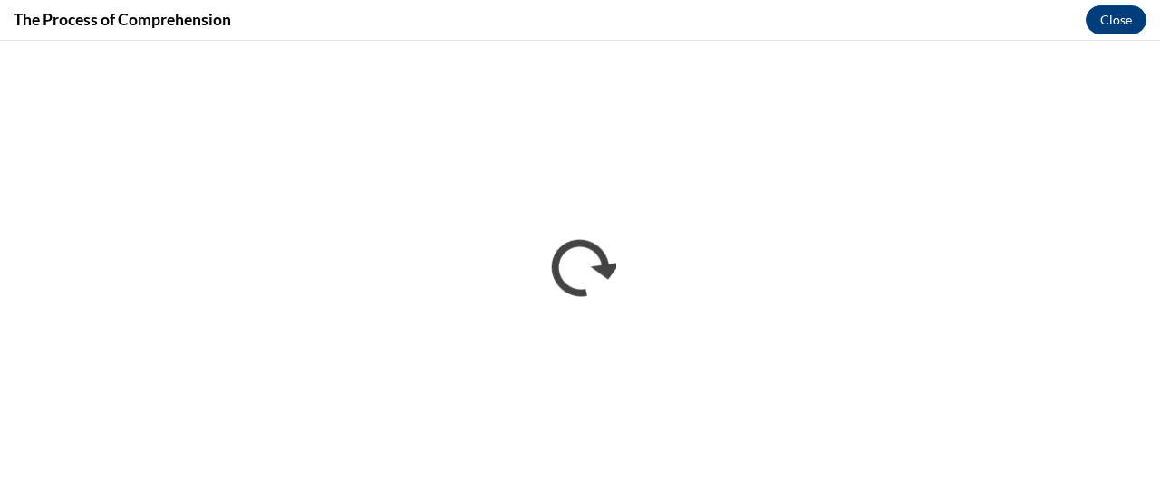
scroll to position [0, 0]
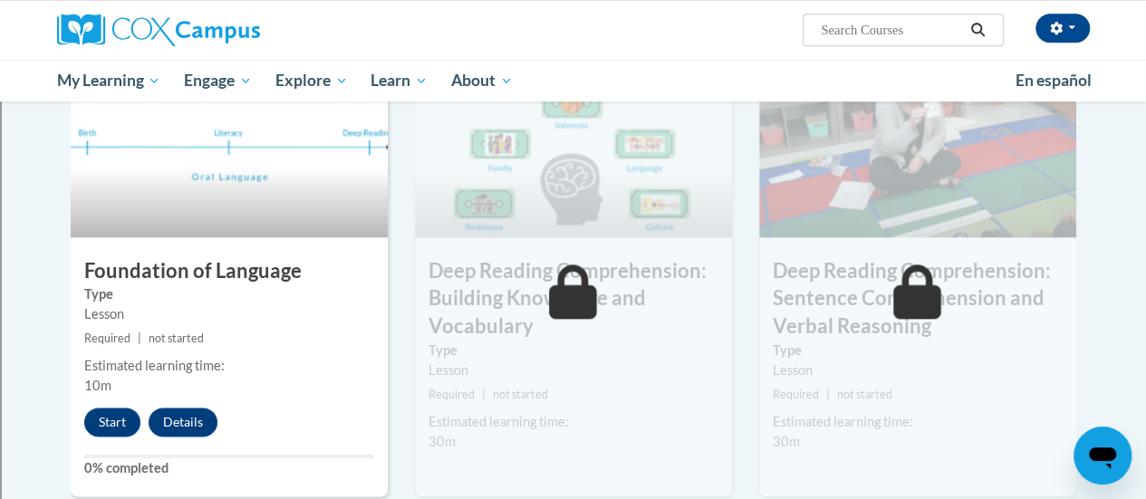
scroll to position [889, 0]
